Goal: Information Seeking & Learning: Check status

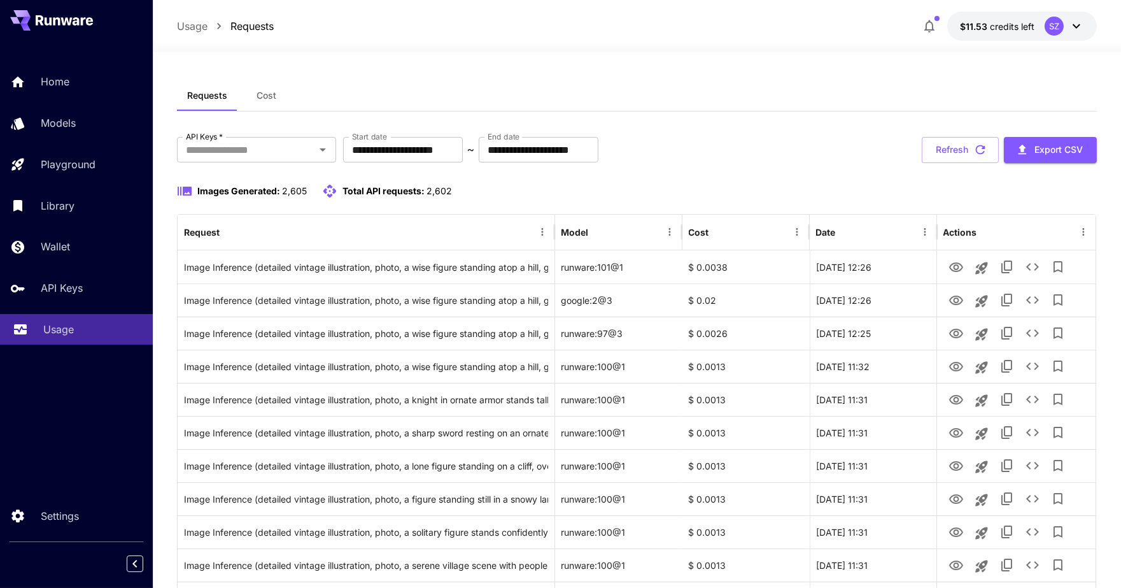
drag, startPoint x: 93, startPoint y: 334, endPoint x: 101, endPoint y: 323, distance: 14.1
click at [93, 334] on div "Usage" at bounding box center [92, 328] width 99 height 15
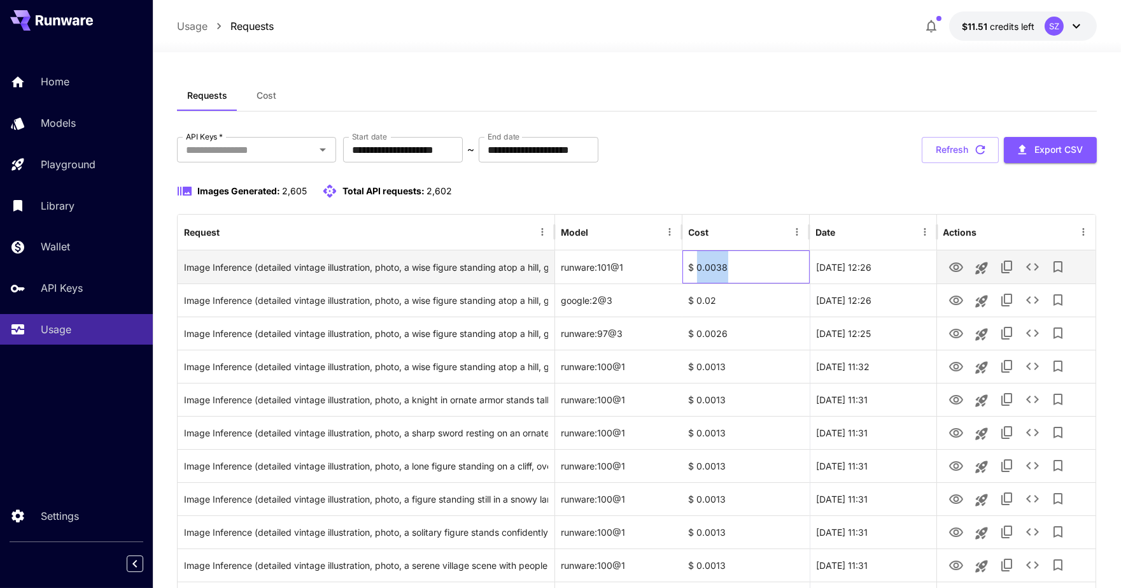
drag, startPoint x: 697, startPoint y: 261, endPoint x: 750, endPoint y: 262, distance: 52.8
click at [750, 262] on div "$ 0.0038" at bounding box center [745, 266] width 127 height 33
copy div "0.0038"
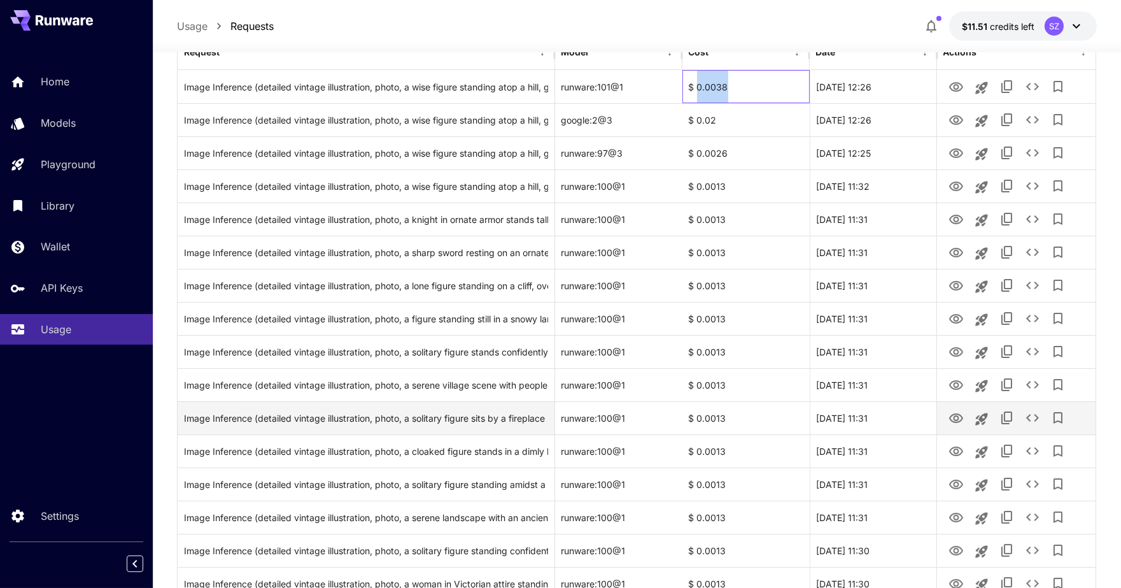
scroll to position [283, 0]
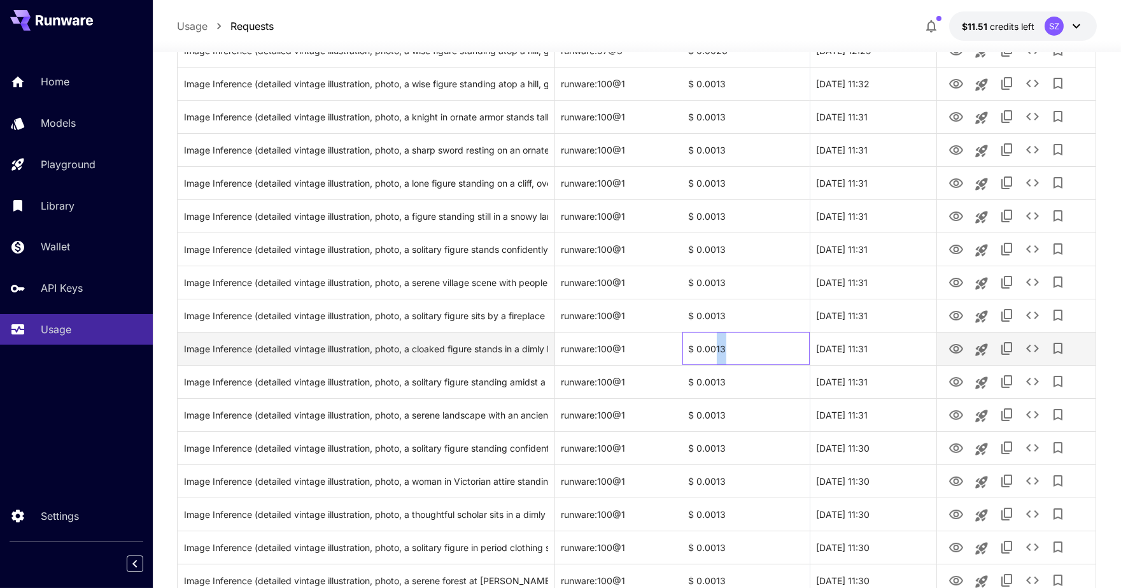
drag, startPoint x: 717, startPoint y: 343, endPoint x: 729, endPoint y: 333, distance: 15.3
click at [726, 344] on div "$ 0.0013" at bounding box center [745, 348] width 127 height 33
copy div "13"
